Goal: Task Accomplishment & Management: Use online tool/utility

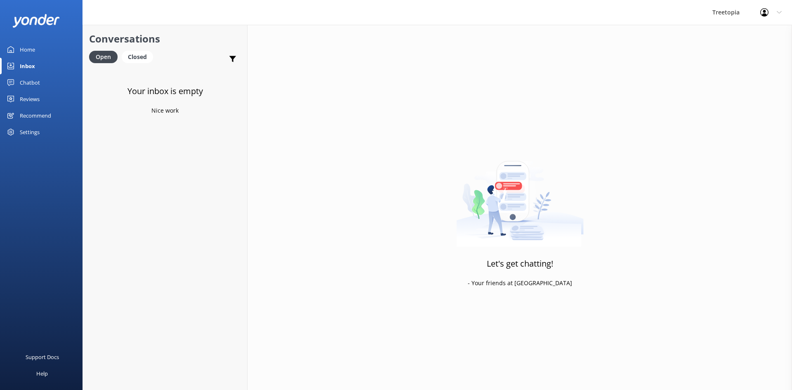
click at [32, 85] on div "Chatbot" at bounding box center [30, 82] width 20 height 17
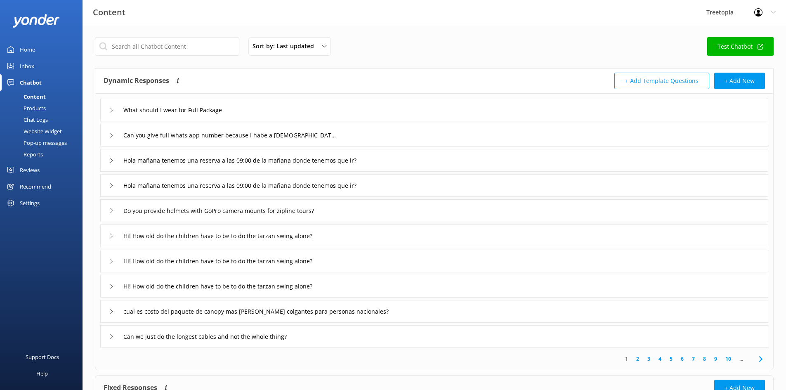
click at [50, 116] on link "Chat Logs" at bounding box center [44, 120] width 78 height 12
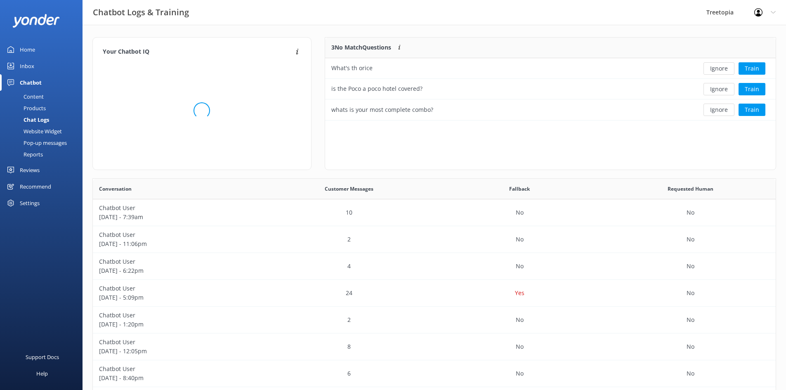
scroll to position [283, 677]
click at [731, 71] on button "Ignore" at bounding box center [718, 68] width 31 height 12
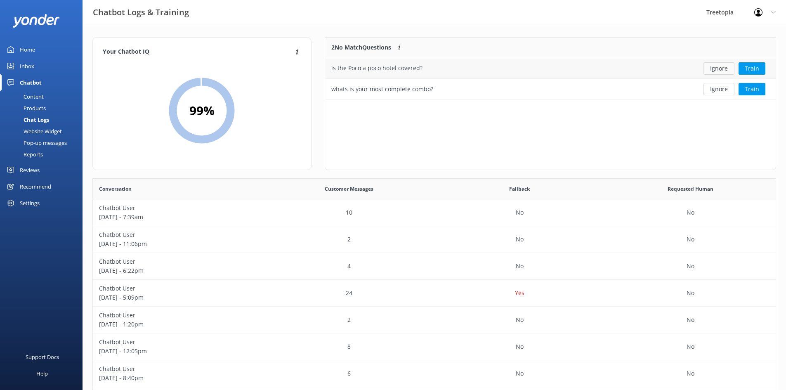
scroll to position [56, 444]
click at [727, 69] on button "Ignore" at bounding box center [718, 68] width 31 height 12
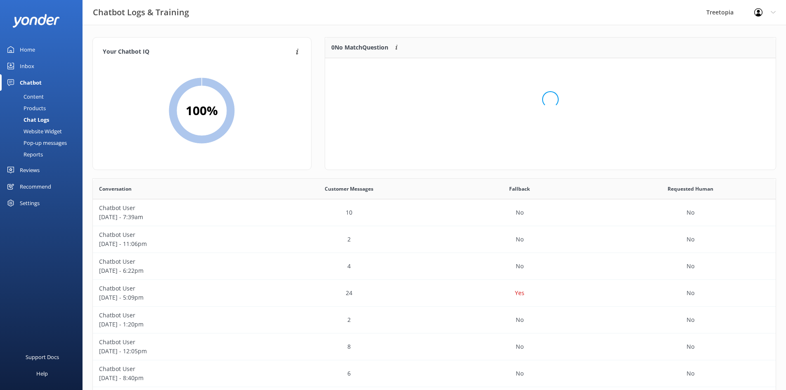
scroll to position [97, 444]
